Goal: Task Accomplishment & Management: Manage account settings

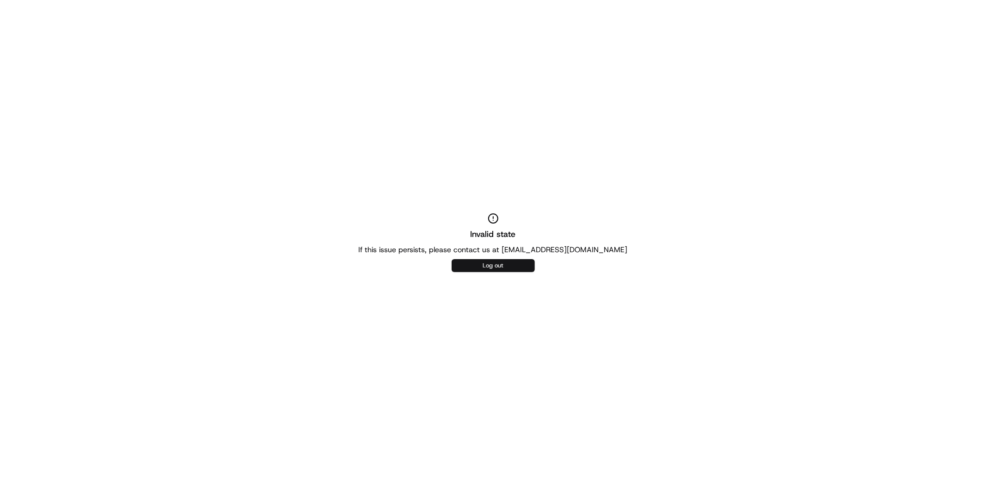
click at [483, 264] on button "Log out" at bounding box center [493, 265] width 83 height 13
